Goal: Check status: Check status

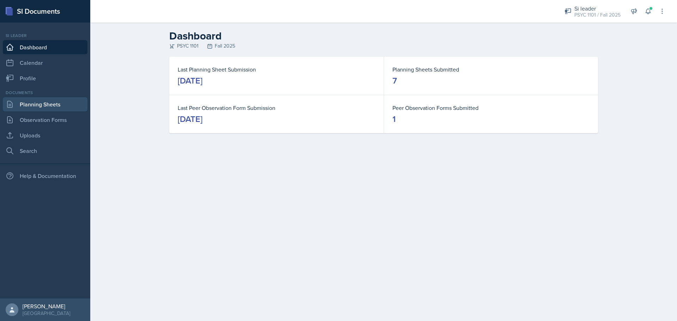
click at [52, 106] on link "Planning Sheets" at bounding box center [45, 104] width 85 height 14
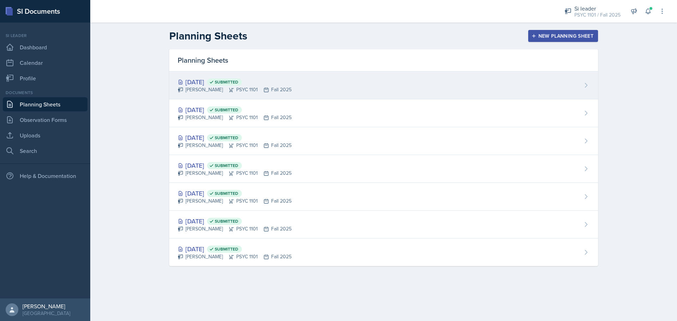
click at [380, 73] on div "[DATE] Submitted [PERSON_NAME] PSYC 1101 Fall 2025" at bounding box center [383, 86] width 429 height 28
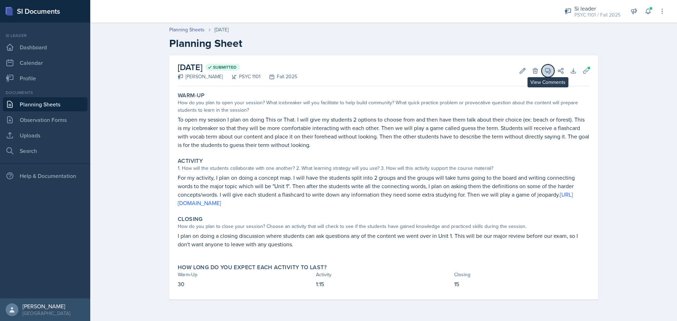
click at [548, 73] on icon at bounding box center [547, 70] width 7 height 7
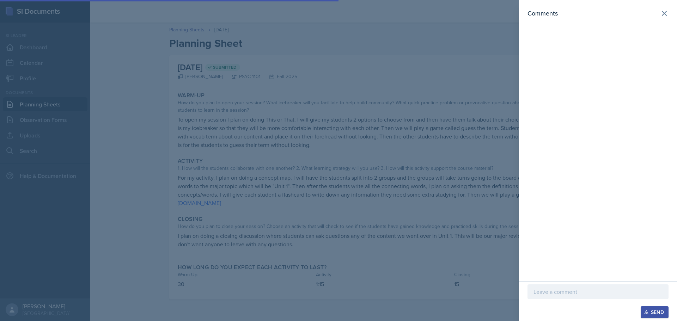
drag, startPoint x: 356, startPoint y: 68, endPoint x: 121, endPoint y: 92, distance: 236.0
click at [355, 68] on div at bounding box center [338, 160] width 677 height 321
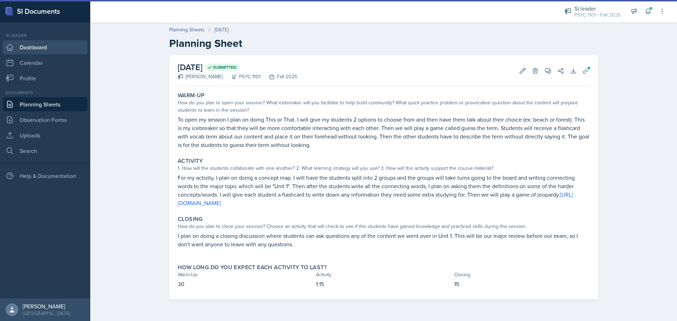
drag, startPoint x: 44, startPoint y: 41, endPoint x: 157, endPoint y: 0, distance: 120.6
click at [44, 41] on link "Dashboard" at bounding box center [45, 47] width 85 height 14
